Goal: Information Seeking & Learning: Learn about a topic

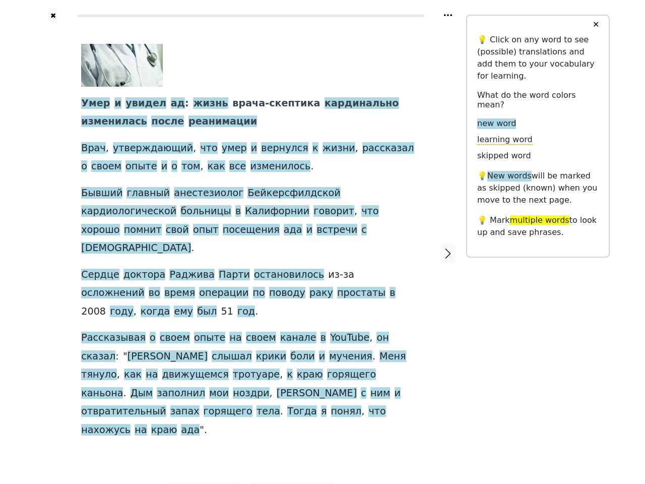
click at [323, 242] on div "Умер и увидел ад : жизнь врача-скептика кардинально изменилась после реанимации…" at bounding box center [250, 241] width 339 height 395
click at [448, 15] on icon at bounding box center [448, 15] width 8 height 2
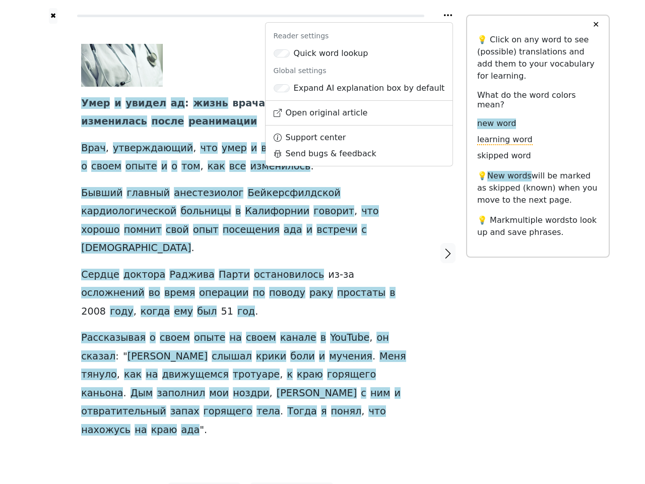
click at [53, 235] on div at bounding box center [53, 253] width 36 height 459
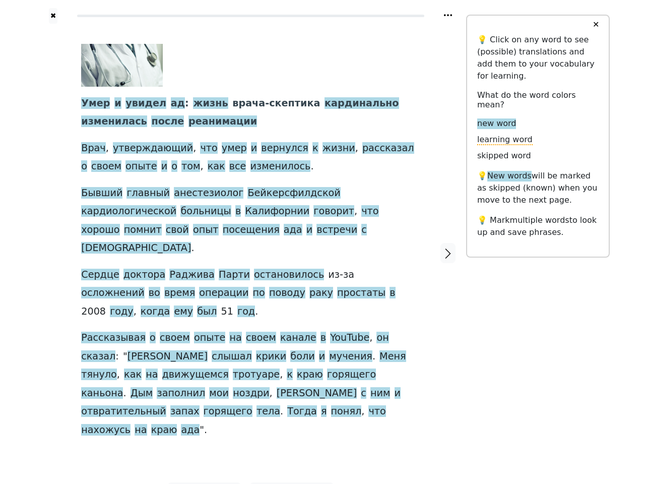
click at [251, 235] on div "Умер и увидел ад : жизнь врача-скептика кардинально изменилась после реанимации…" at bounding box center [250, 241] width 339 height 395
click at [93, 104] on span "Умер" at bounding box center [95, 103] width 29 height 13
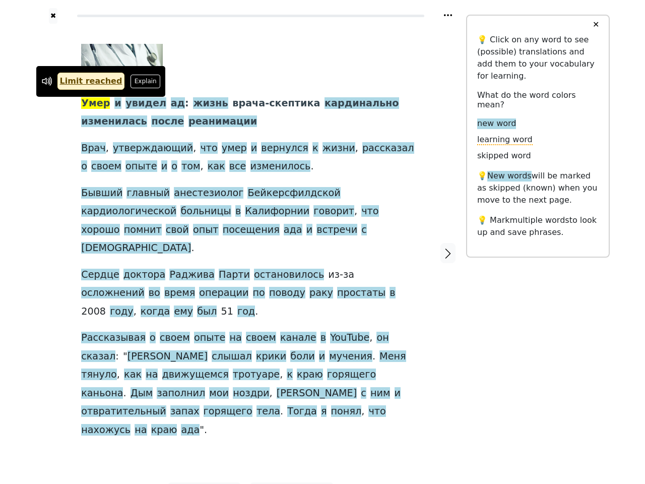
click at [114, 104] on span "и" at bounding box center [117, 103] width 7 height 13
click at [136, 104] on span "увидел" at bounding box center [146, 103] width 41 height 13
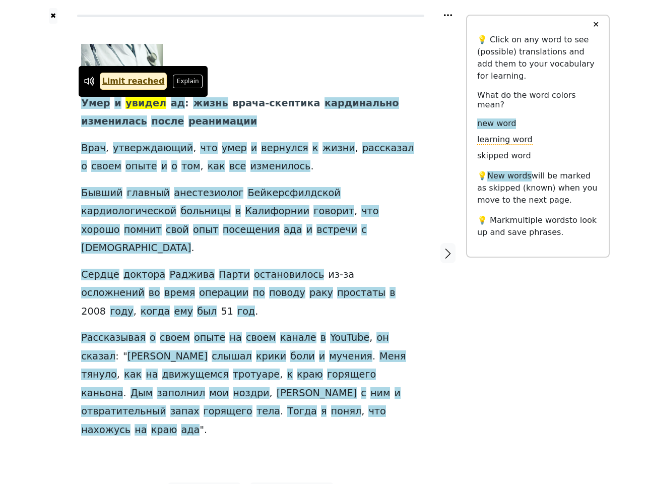
click at [171, 104] on span "ад" at bounding box center [178, 103] width 14 height 13
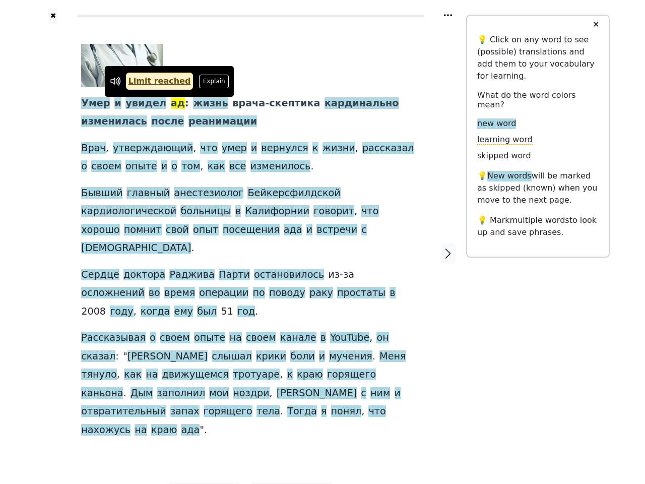
click at [193, 104] on span "жизнь" at bounding box center [210, 103] width 35 height 13
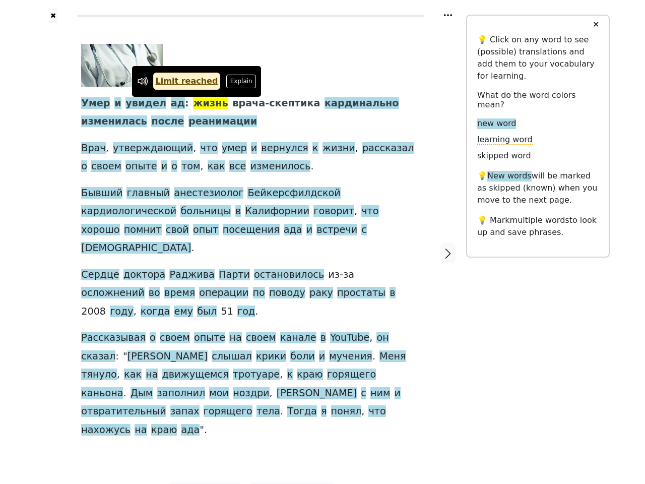
click at [325, 104] on span "кардинально" at bounding box center [362, 103] width 74 height 13
